Goal: Information Seeking & Learning: Learn about a topic

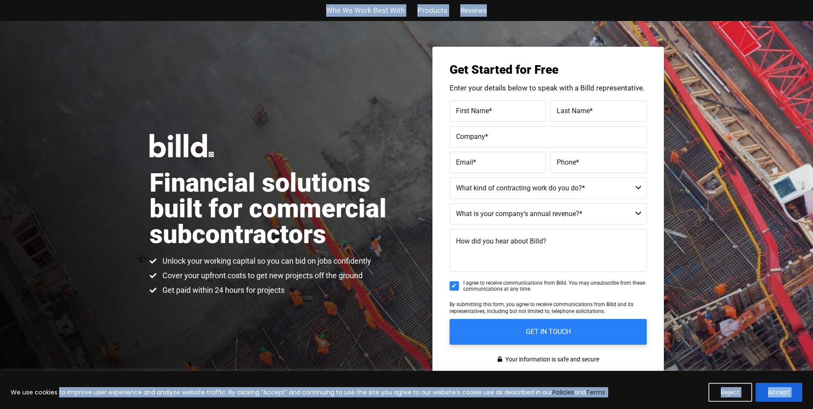
click at [706, 78] on div "Financial solutions built for commercial subcontractors Unlock your working cap…" at bounding box center [406, 214] width 813 height 387
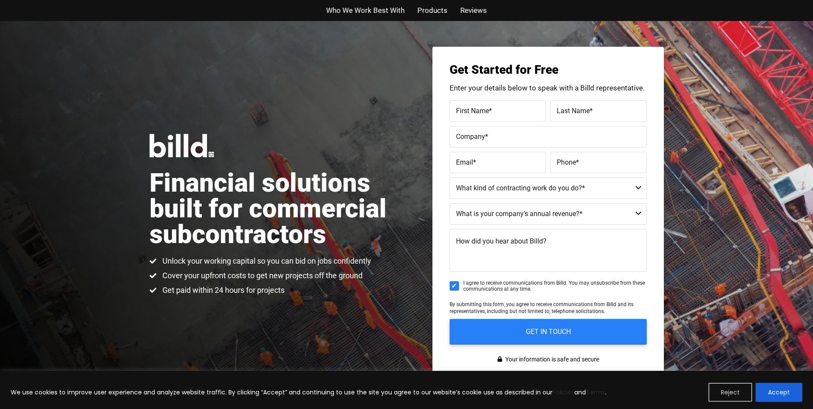
click at [729, 390] on button "Reject" at bounding box center [730, 392] width 44 height 19
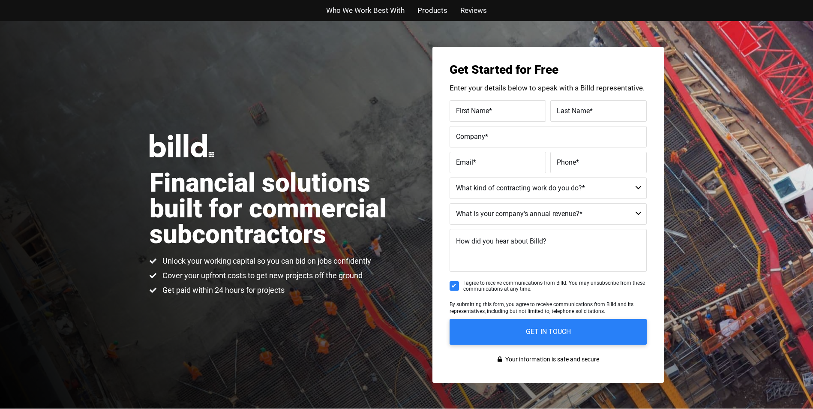
click at [720, 129] on div "Financial solutions built for commercial subcontractors Unlock your working cap…" at bounding box center [406, 214] width 813 height 387
